Goal: Information Seeking & Learning: Learn about a topic

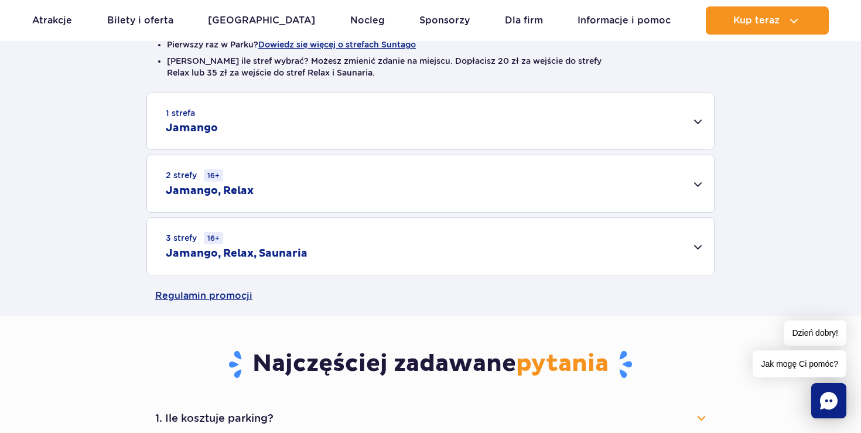
scroll to position [342, 0]
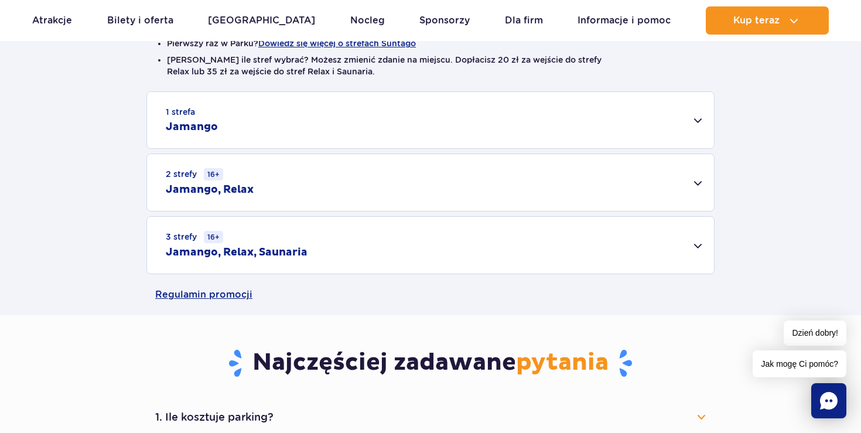
click at [698, 183] on div "2 strefy 16+ Jamango, Relax" at bounding box center [430, 182] width 567 height 57
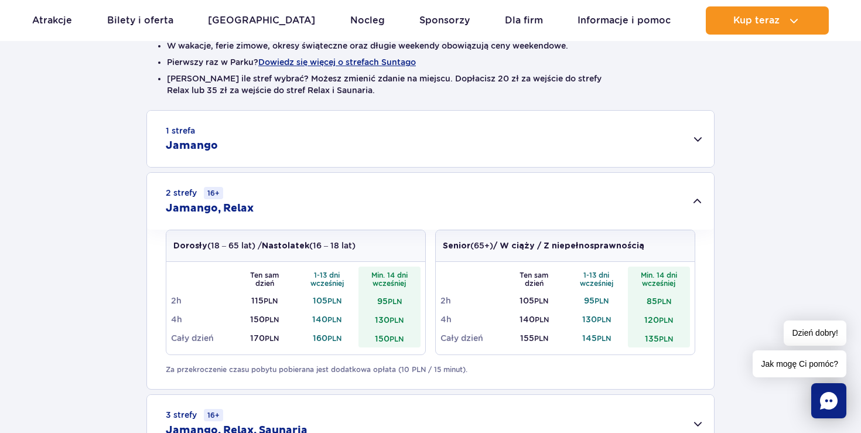
scroll to position [320, 0]
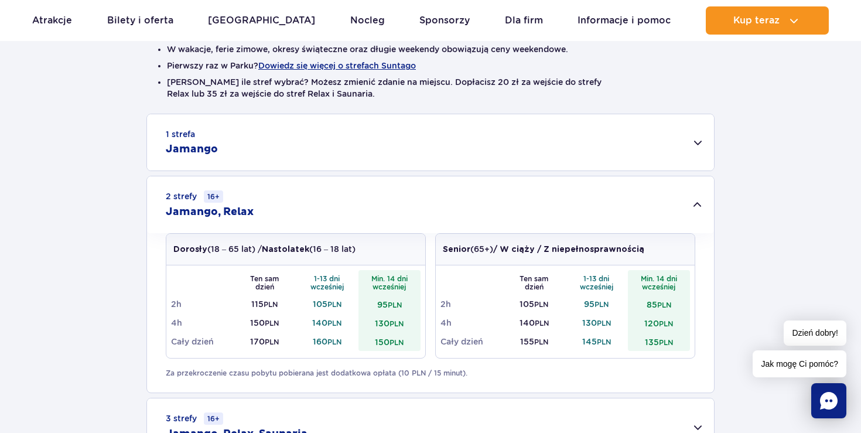
click at [611, 139] on div "1 strefa Jamango" at bounding box center [430, 142] width 567 height 56
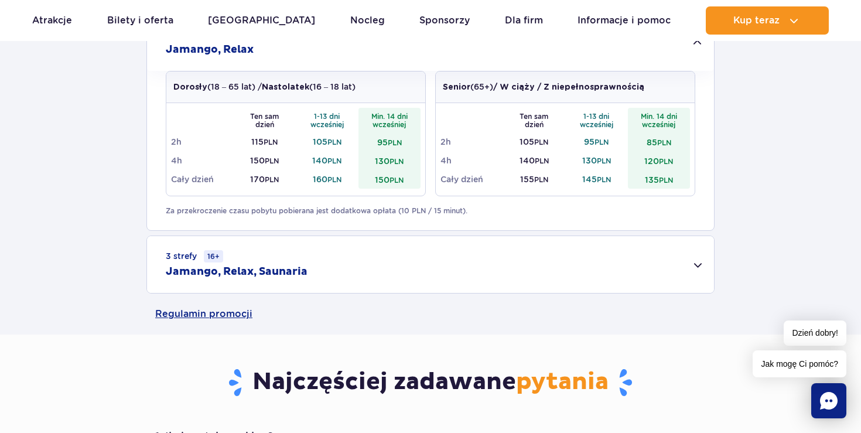
scroll to position [924, 0]
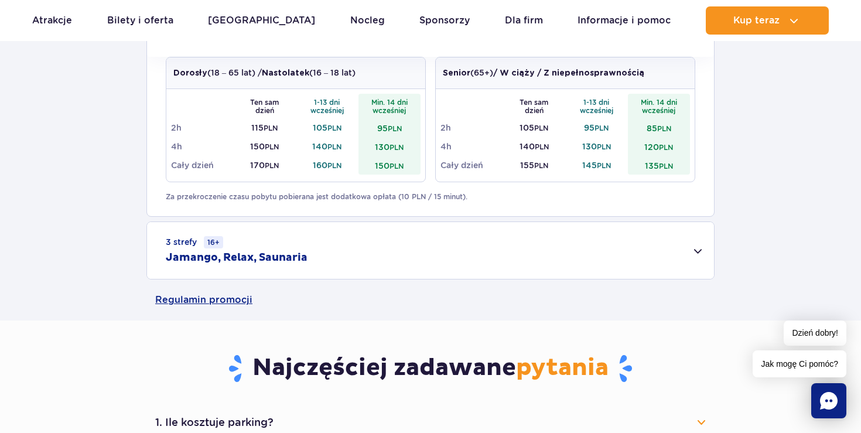
click at [391, 249] on div "3 strefy 16+ Jamango, Relax, Saunaria" at bounding box center [430, 250] width 567 height 57
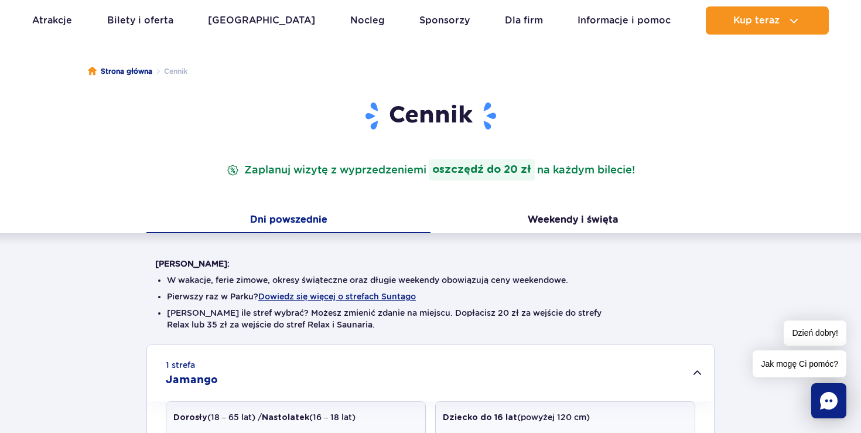
scroll to position [0, 0]
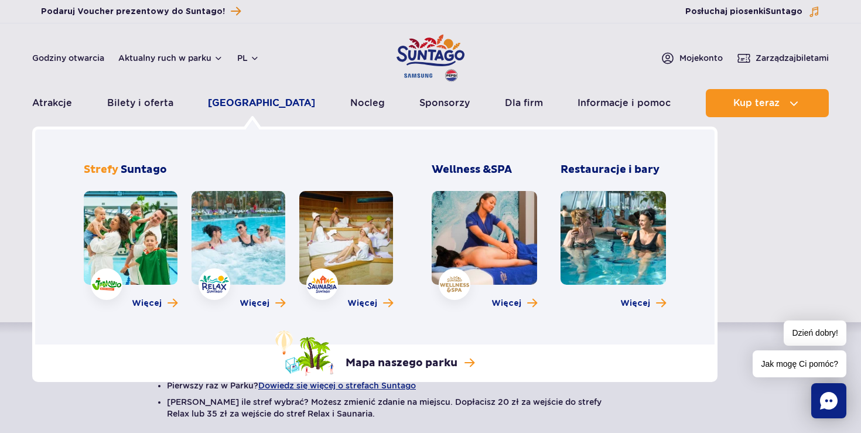
click at [265, 104] on link "[GEOGRAPHIC_DATA]" at bounding box center [261, 103] width 107 height 28
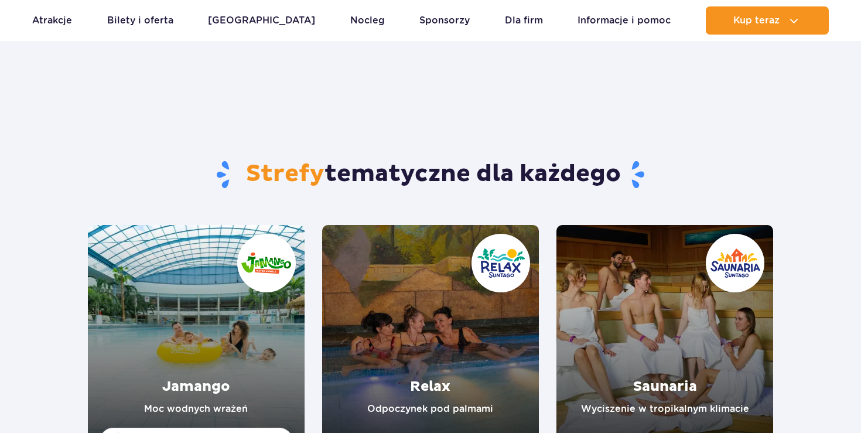
scroll to position [97, 0]
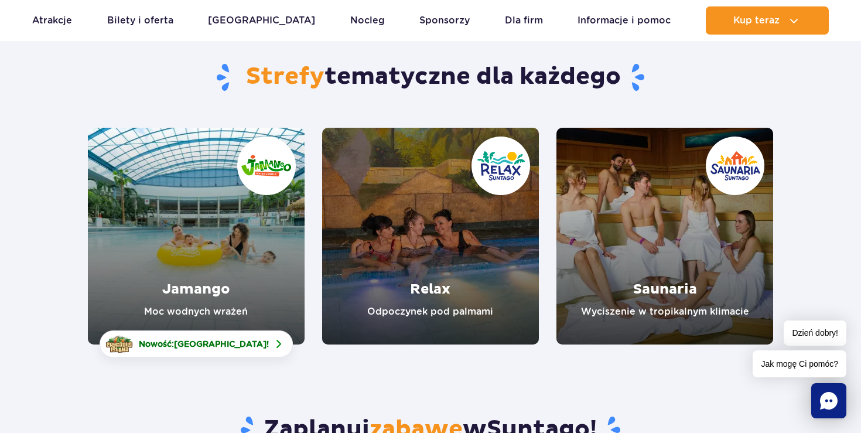
click at [228, 299] on link "Jamango" at bounding box center [196, 236] width 217 height 217
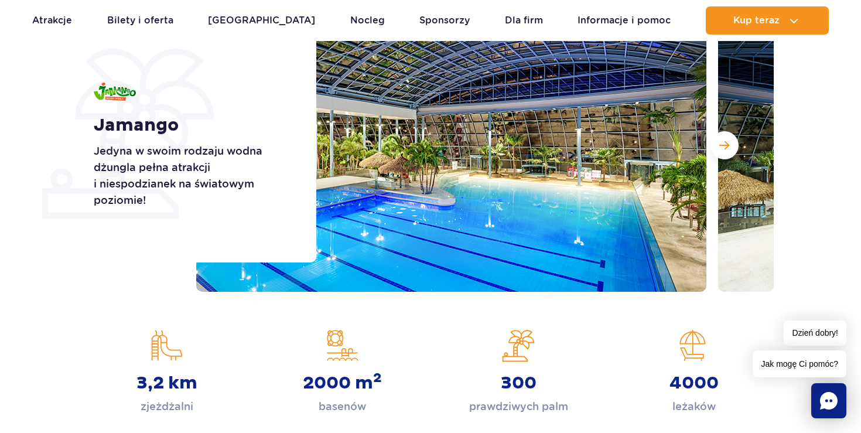
scroll to position [241, 0]
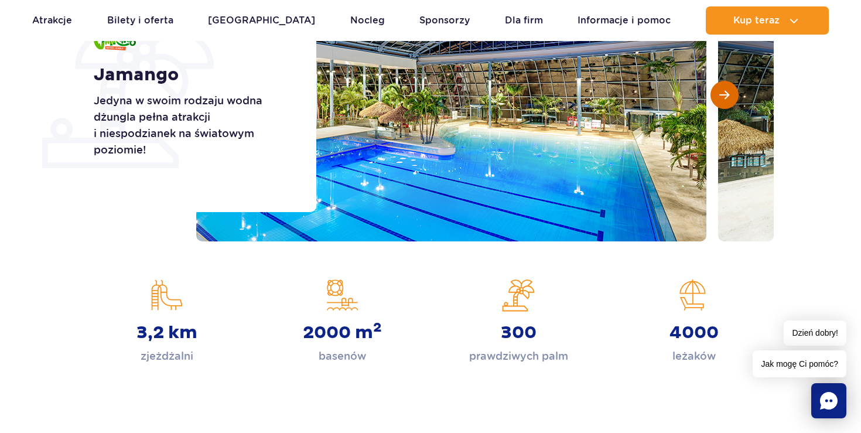
click at [721, 95] on span "Następny slajd" at bounding box center [724, 95] width 10 height 11
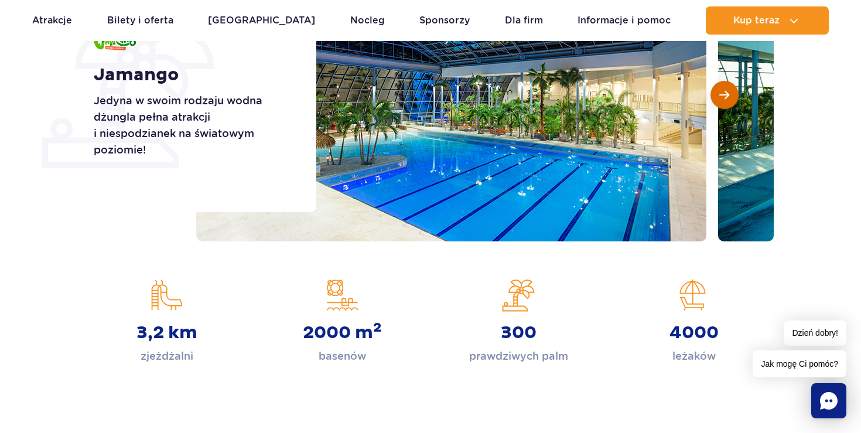
click at [721, 95] on span "Następny slajd" at bounding box center [724, 95] width 10 height 11
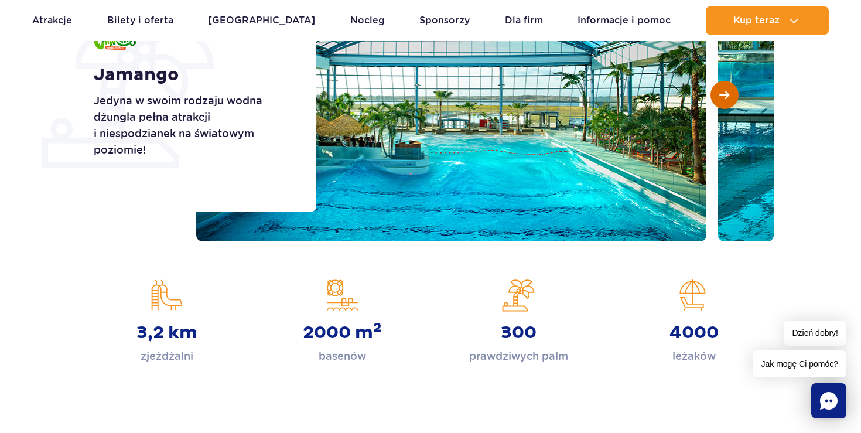
click at [721, 95] on span "Następny slajd" at bounding box center [724, 95] width 10 height 11
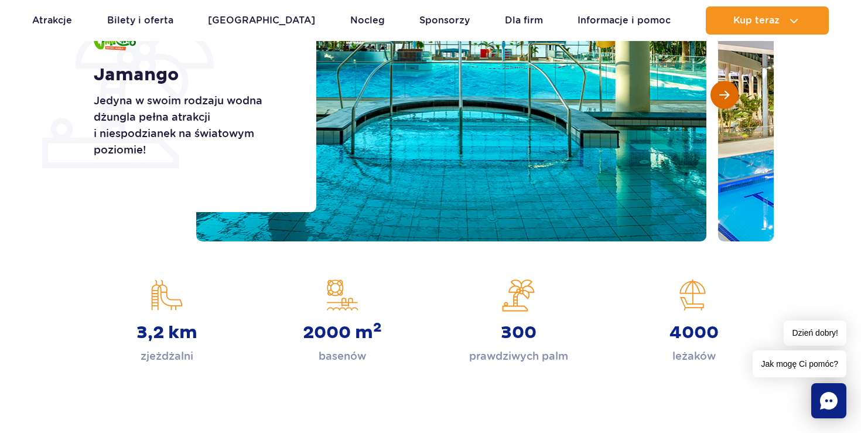
click at [721, 95] on span "Następny slajd" at bounding box center [724, 95] width 10 height 11
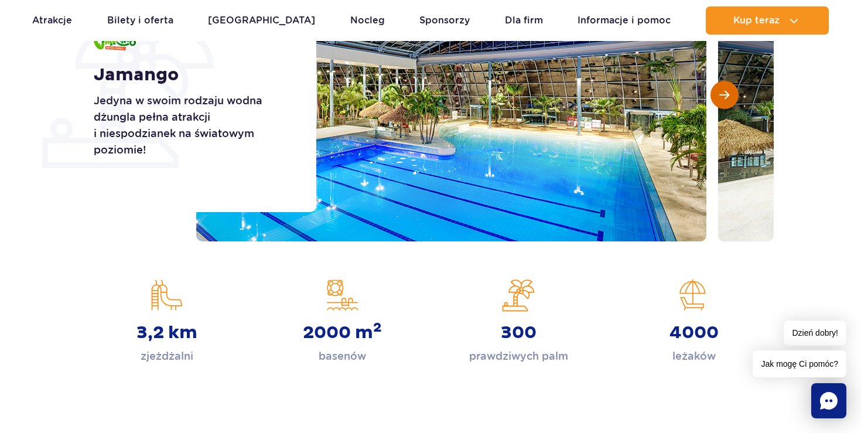
click at [721, 95] on span "Następny slajd" at bounding box center [724, 95] width 10 height 11
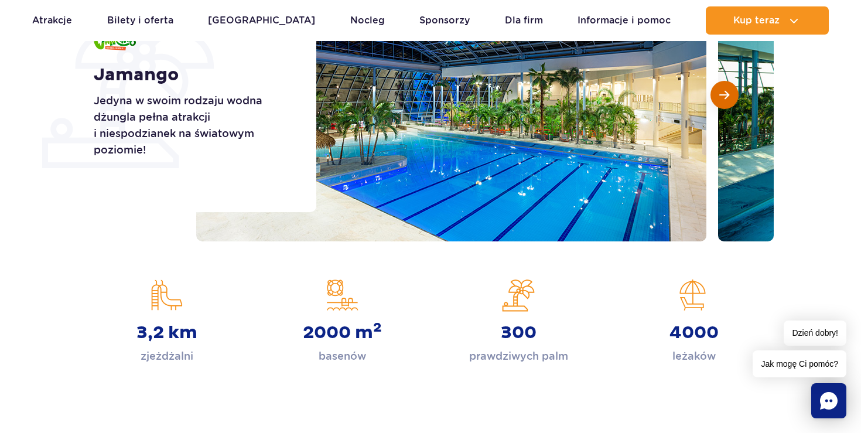
click at [721, 95] on span "Następny slajd" at bounding box center [724, 95] width 10 height 11
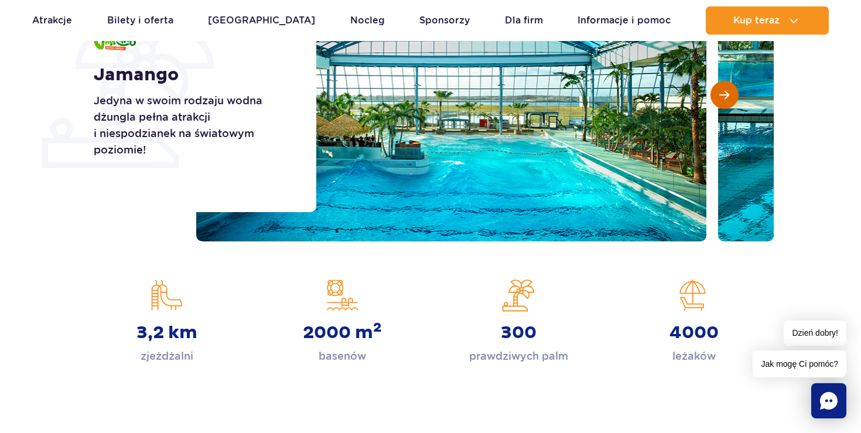
click at [721, 95] on span "Następny slajd" at bounding box center [724, 95] width 10 height 11
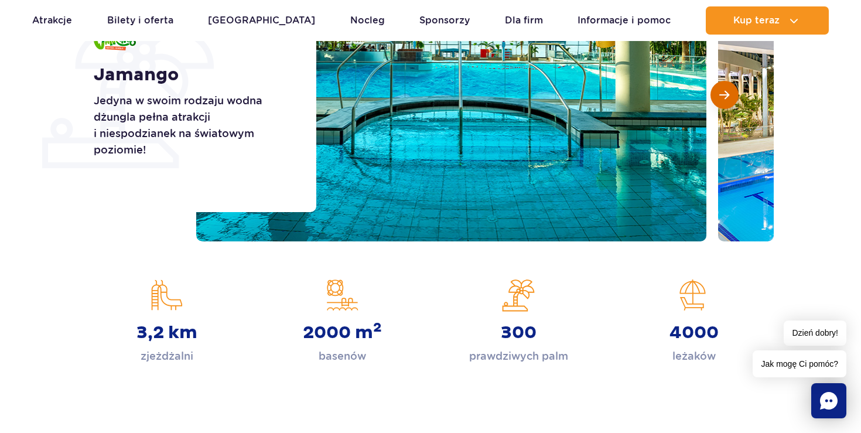
click at [721, 95] on span "Następny slajd" at bounding box center [724, 95] width 10 height 11
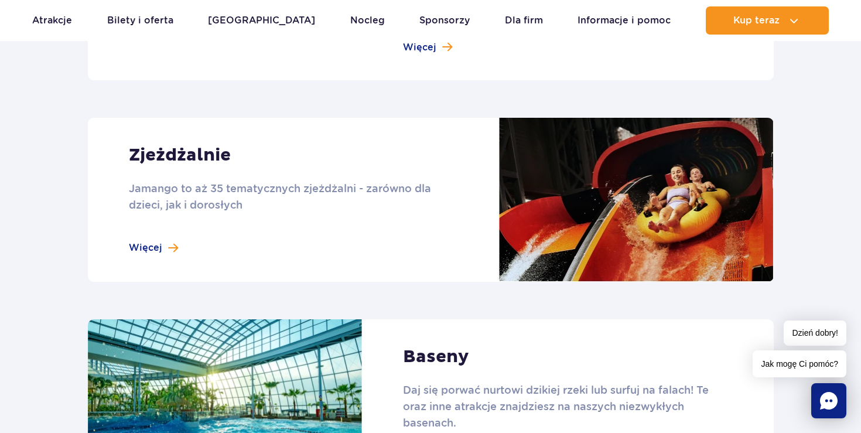
scroll to position [994, 0]
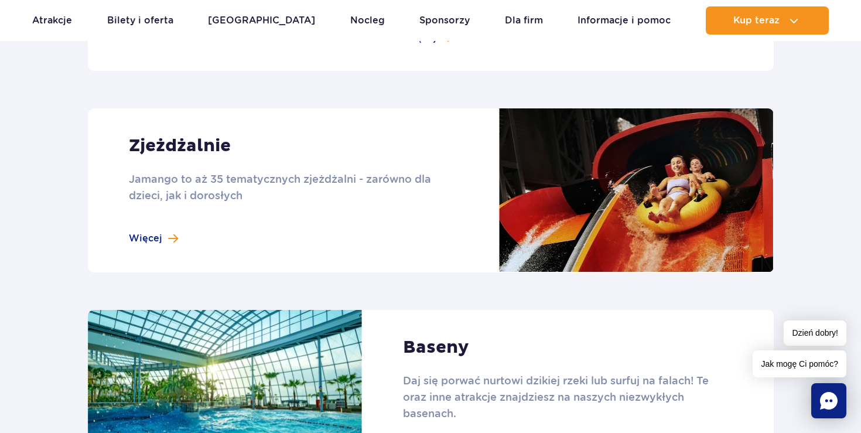
click at [165, 233] on link at bounding box center [431, 190] width 686 height 164
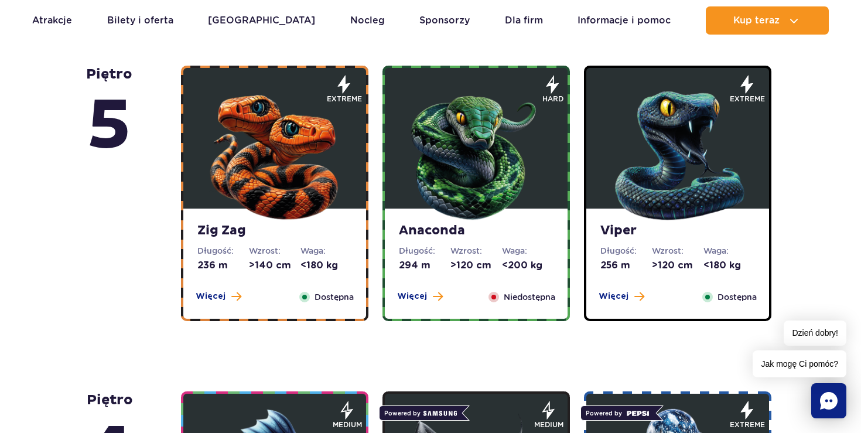
scroll to position [705, 0]
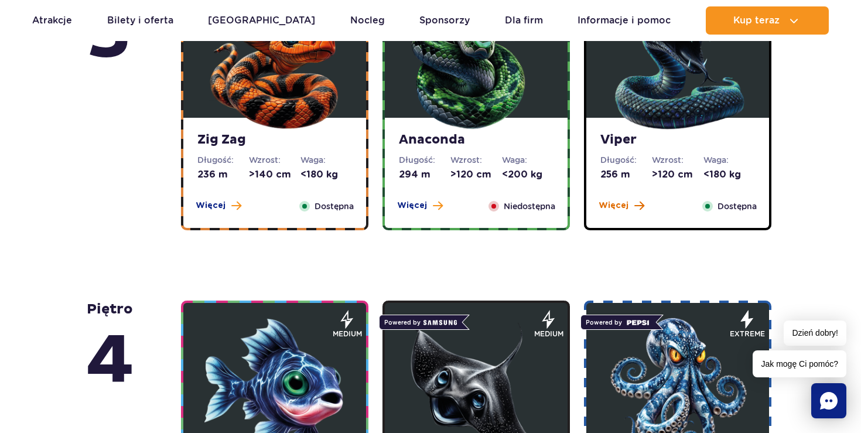
click at [634, 204] on span at bounding box center [639, 205] width 10 height 11
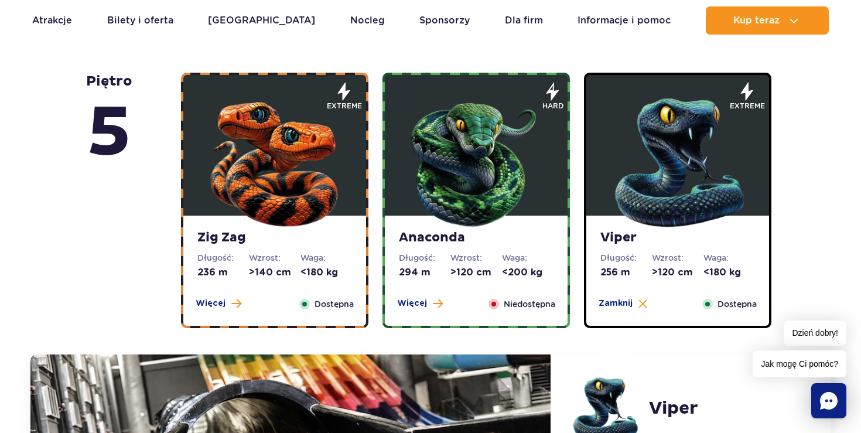
scroll to position [698, 0]
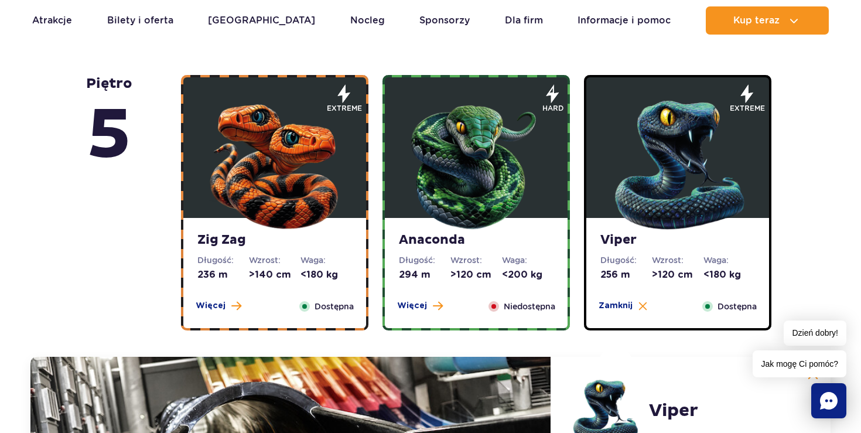
click at [303, 160] on img at bounding box center [274, 162] width 140 height 140
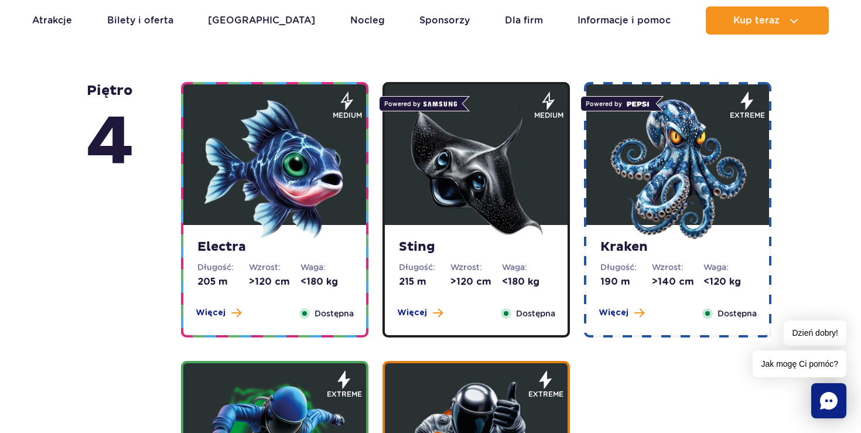
scroll to position [1396, 0]
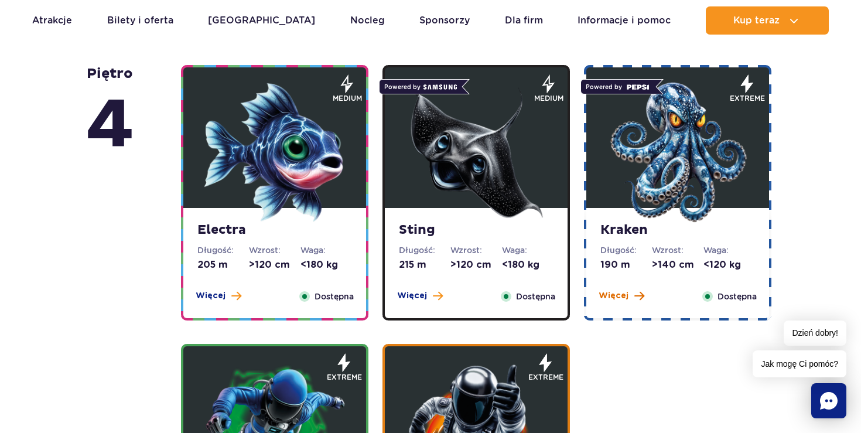
click at [621, 290] on span "Więcej" at bounding box center [613, 296] width 30 height 12
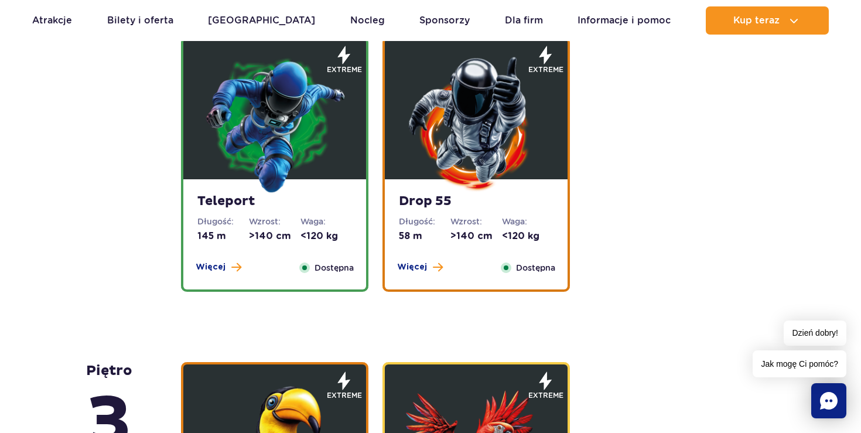
scroll to position [1647, 0]
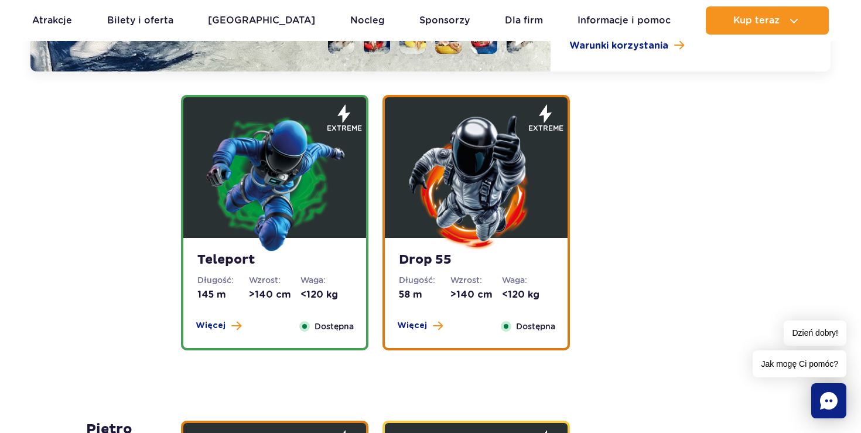
click at [293, 245] on img at bounding box center [274, 182] width 140 height 140
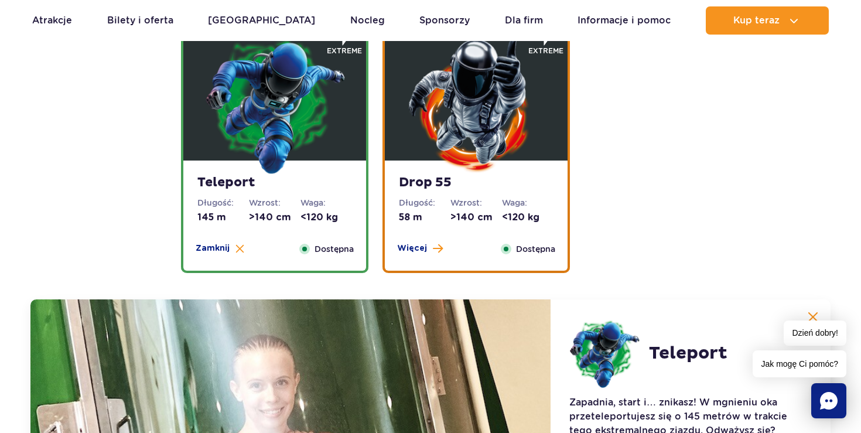
scroll to position [1320, 0]
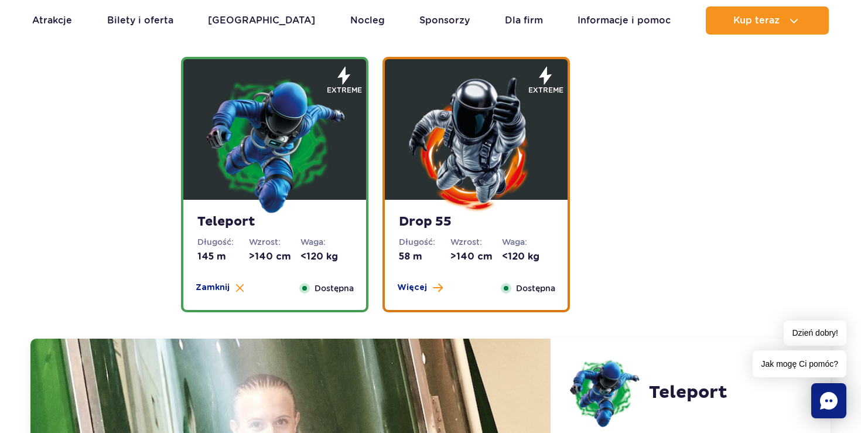
click at [486, 203] on img at bounding box center [476, 144] width 140 height 140
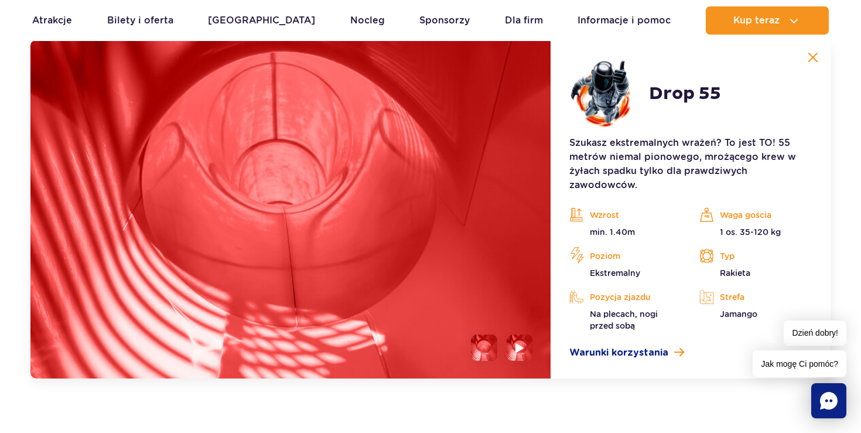
scroll to position [1626, 0]
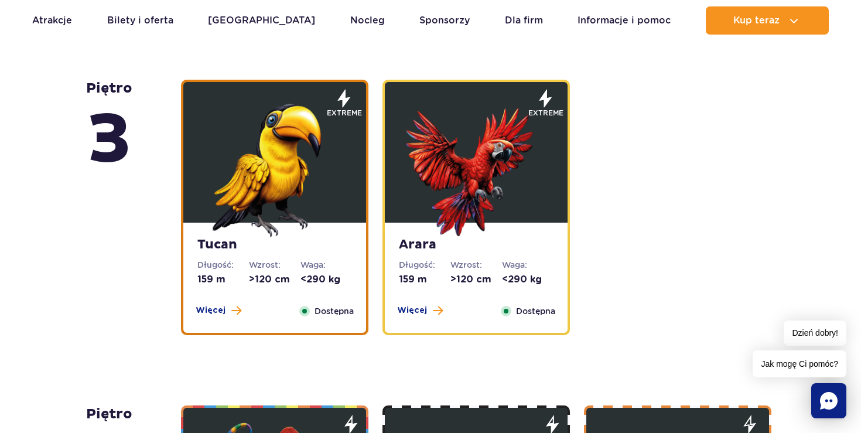
click at [328, 235] on img at bounding box center [274, 167] width 140 height 140
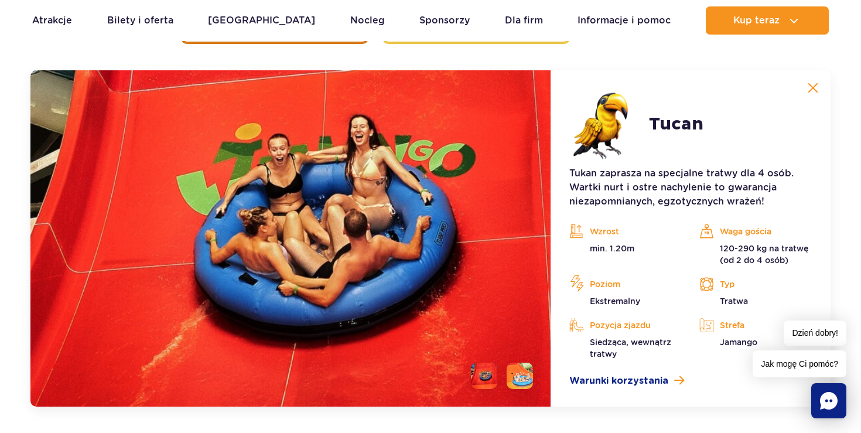
scroll to position [1914, 0]
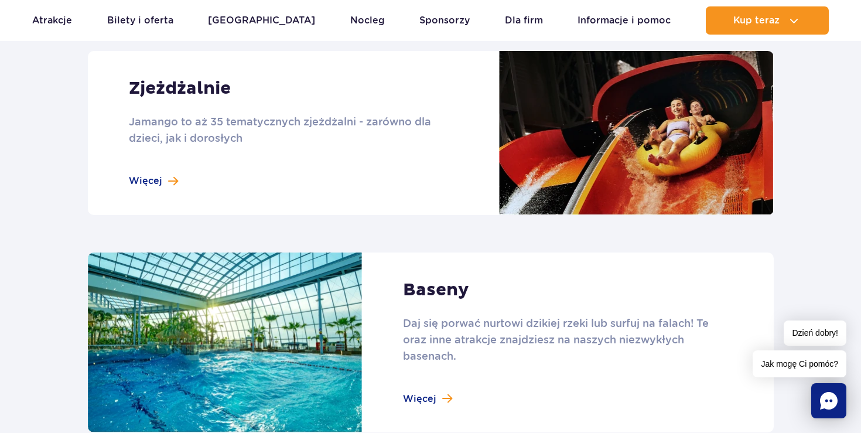
scroll to position [1294, 0]
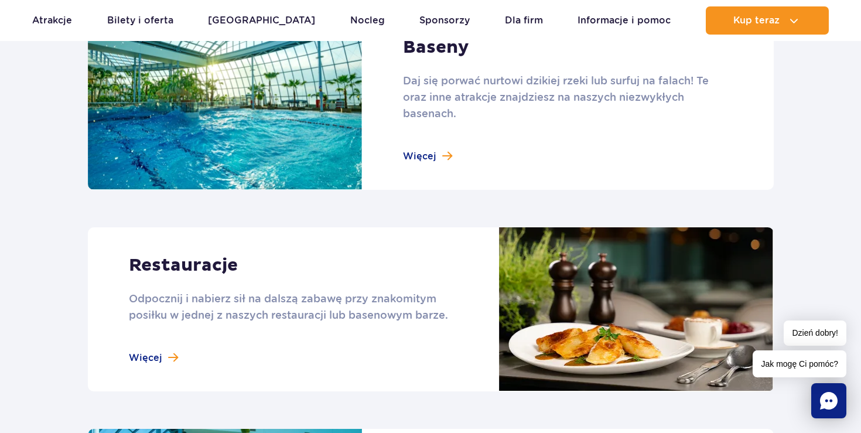
click at [200, 269] on link at bounding box center [431, 309] width 686 height 164
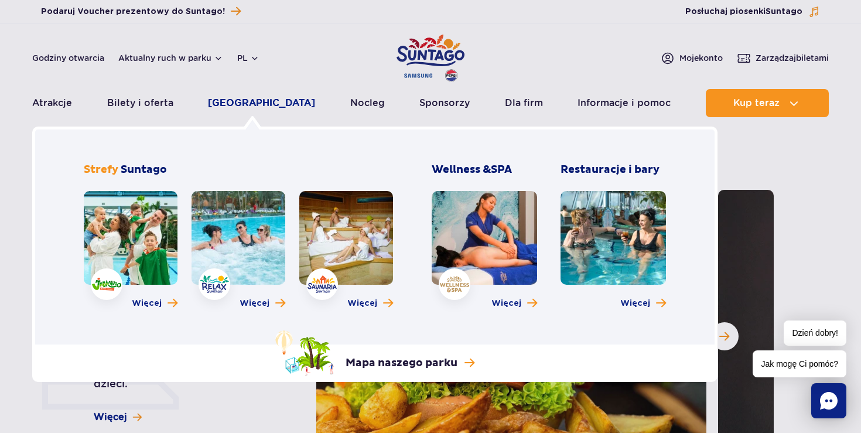
click at [228, 108] on link "[GEOGRAPHIC_DATA]" at bounding box center [261, 103] width 107 height 28
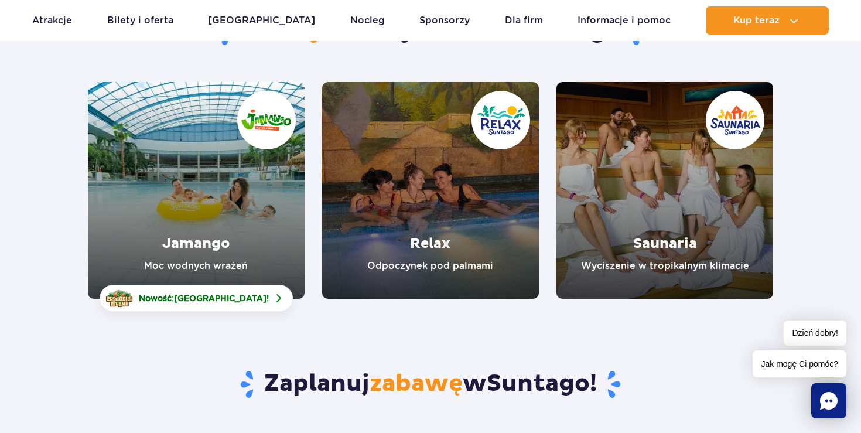
scroll to position [131, 0]
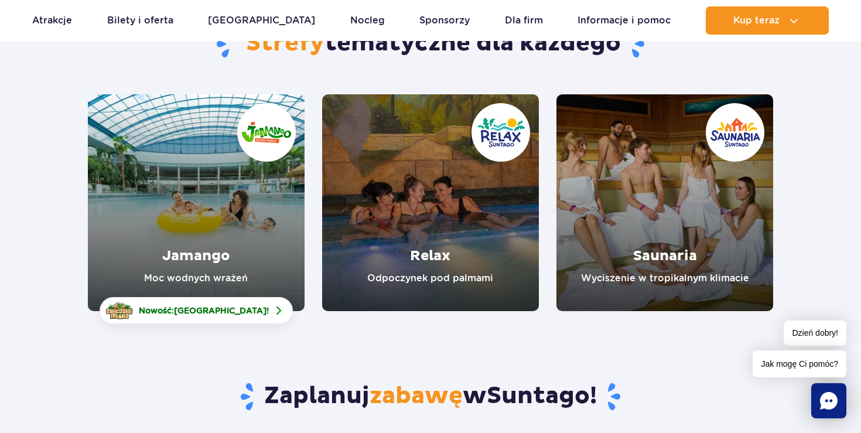
click at [253, 210] on link "Jamango" at bounding box center [196, 202] width 217 height 217
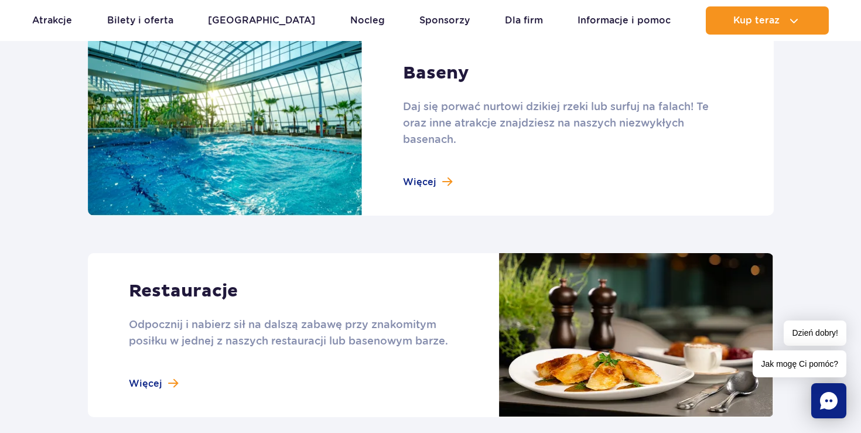
scroll to position [1293, 0]
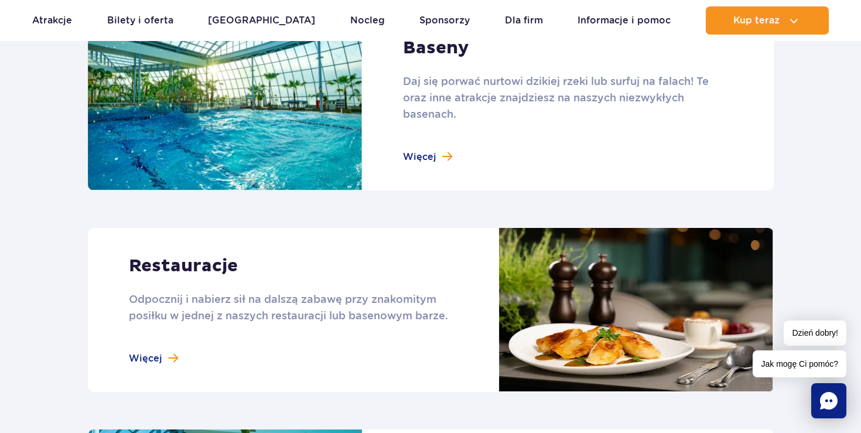
click at [437, 153] on link at bounding box center [431, 101] width 686 height 180
